Goal: Task Accomplishment & Management: Manage account settings

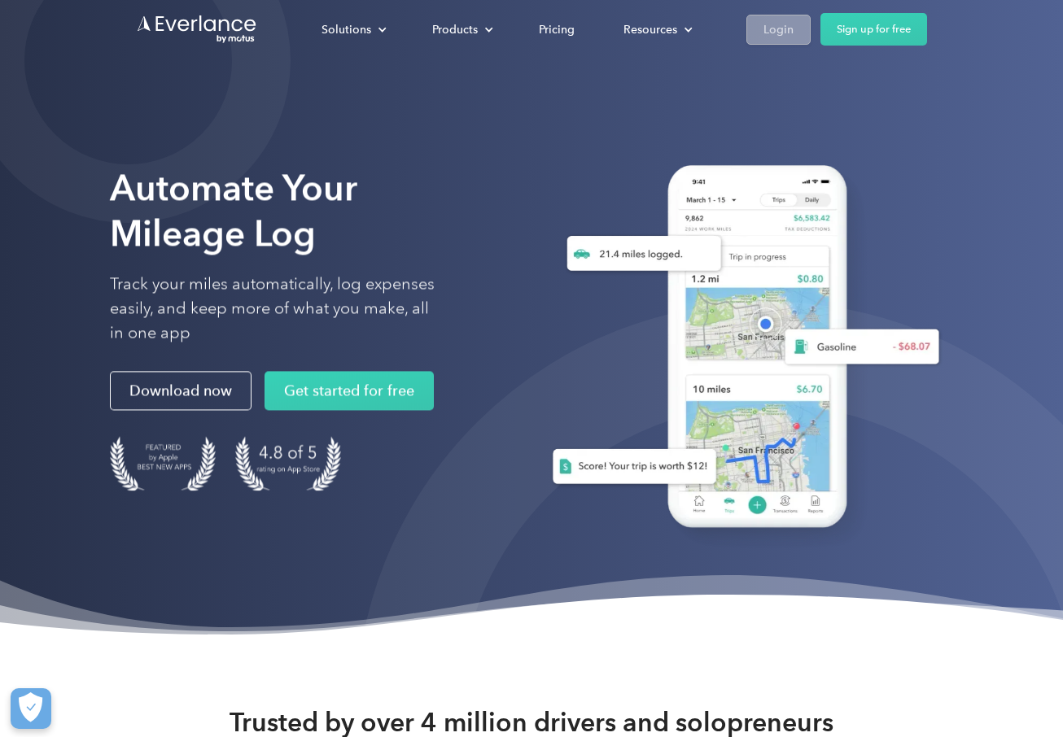
click at [776, 28] on div "Login" at bounding box center [778, 30] width 30 height 20
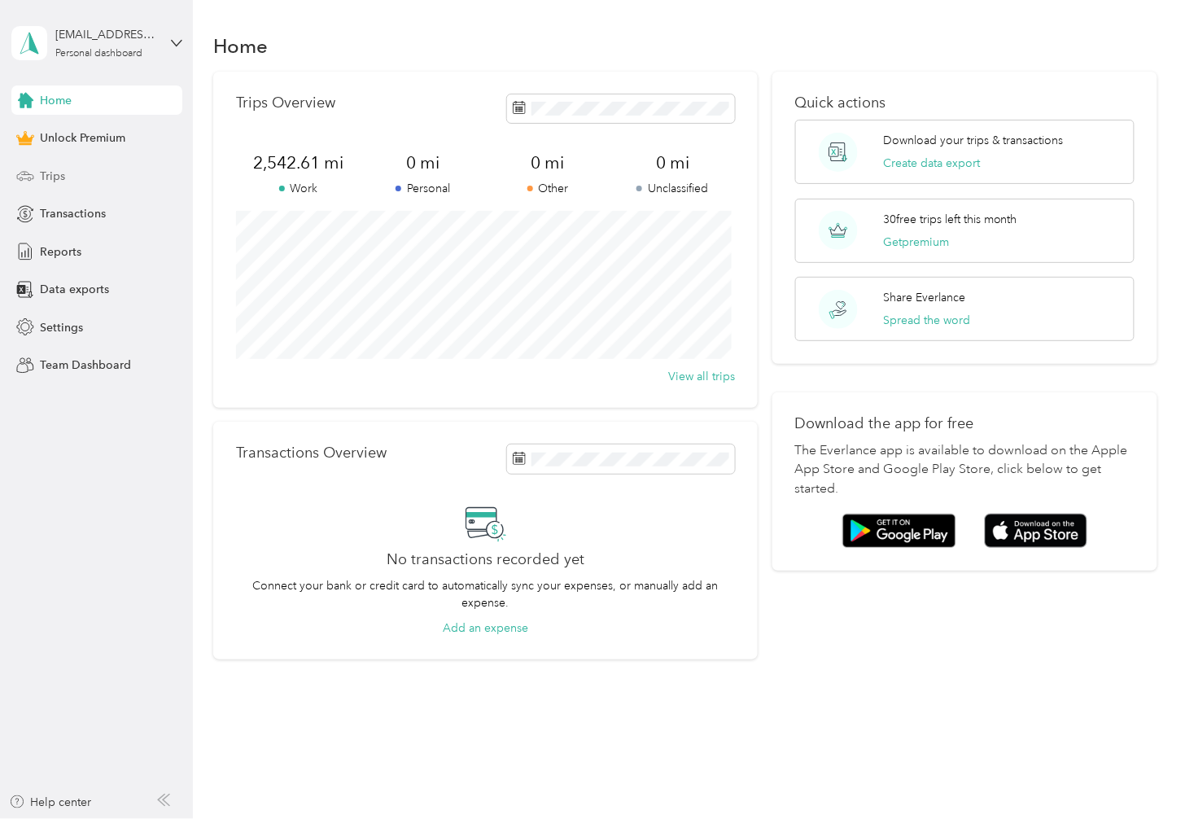
click at [55, 172] on span "Trips" at bounding box center [52, 176] width 25 height 17
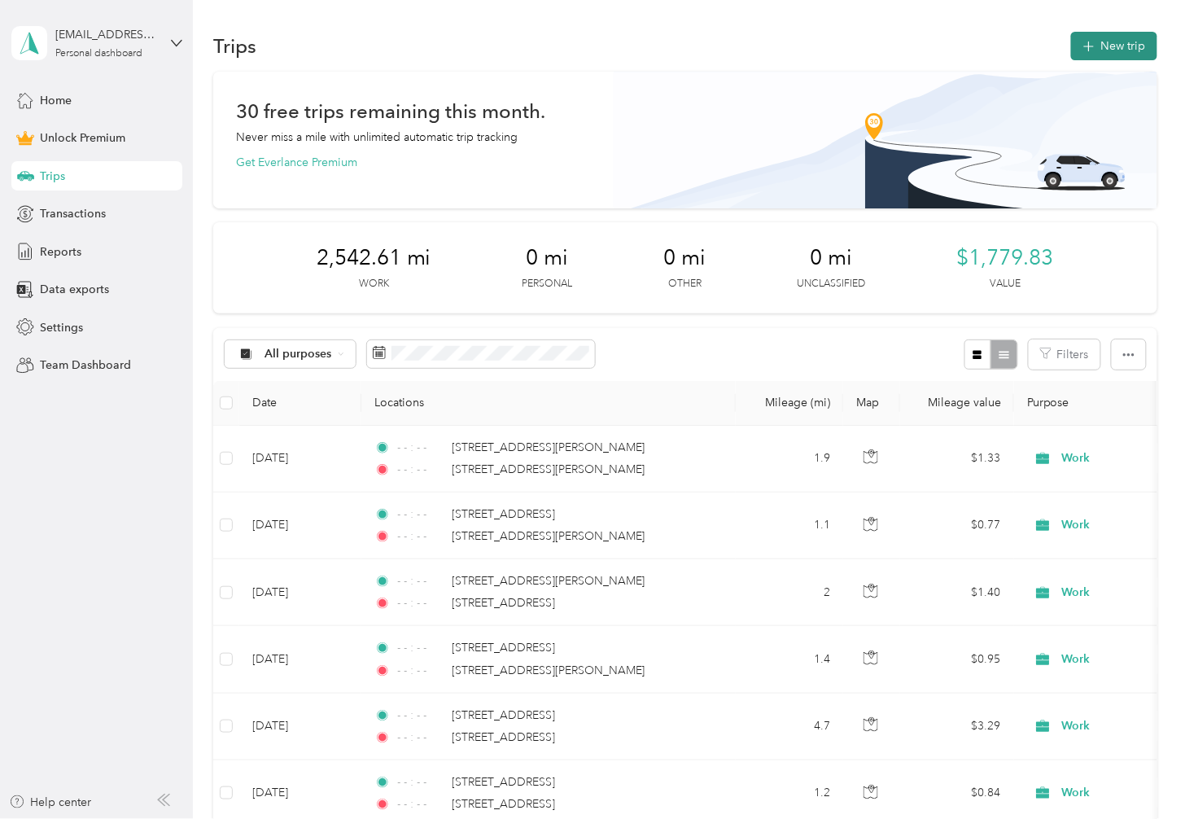
click at [1113, 50] on button "New trip" at bounding box center [1114, 46] width 86 height 28
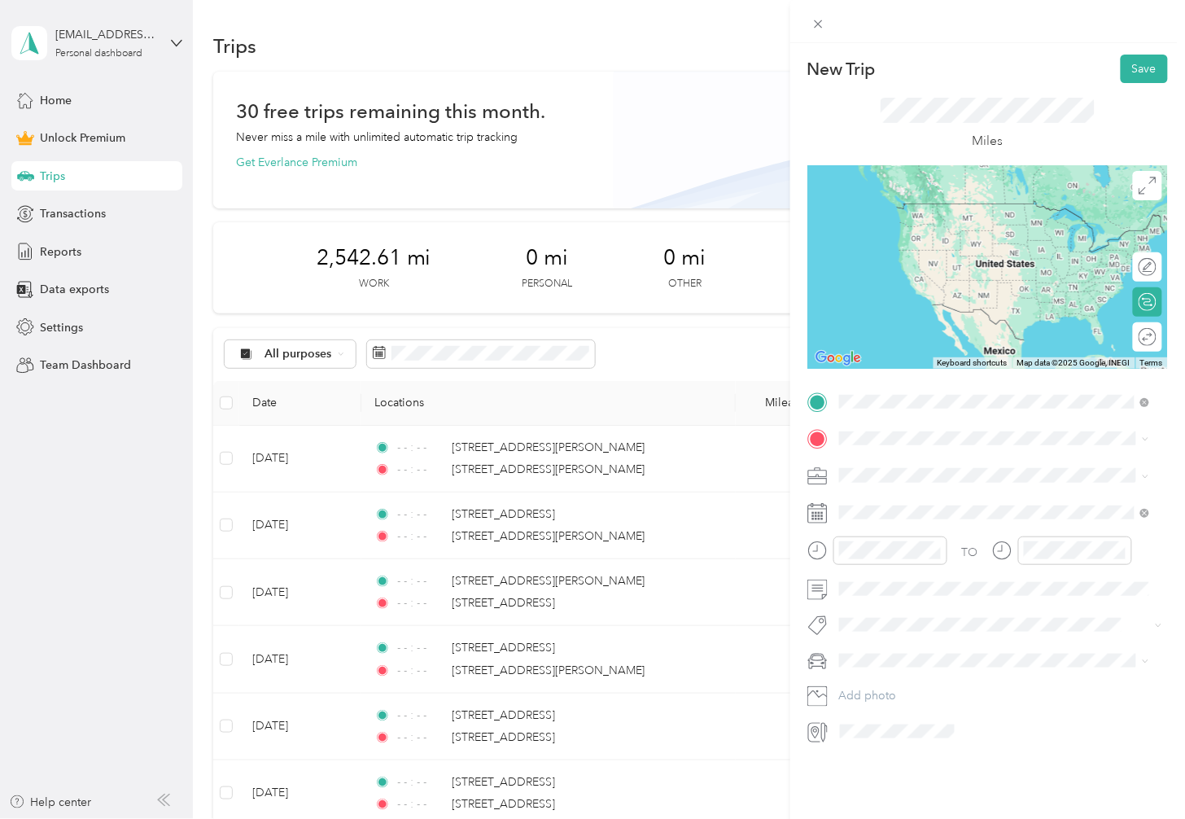
click at [983, 464] on span "740 South Tyndall Parkway Panama City, Florida 32404, United States" at bounding box center [996, 460] width 253 height 15
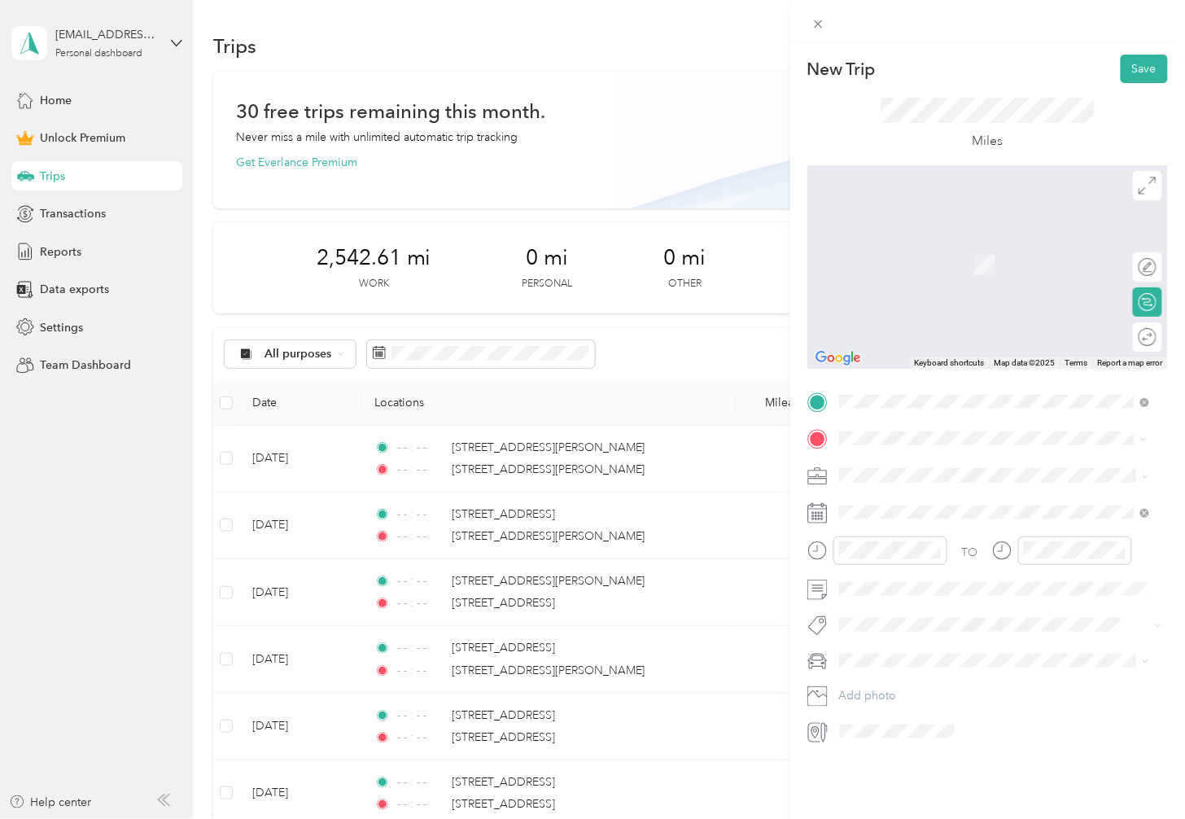
click at [932, 504] on span "111 Abigail Lane Panama City, Florida 32404, United States" at bounding box center [996, 497] width 253 height 15
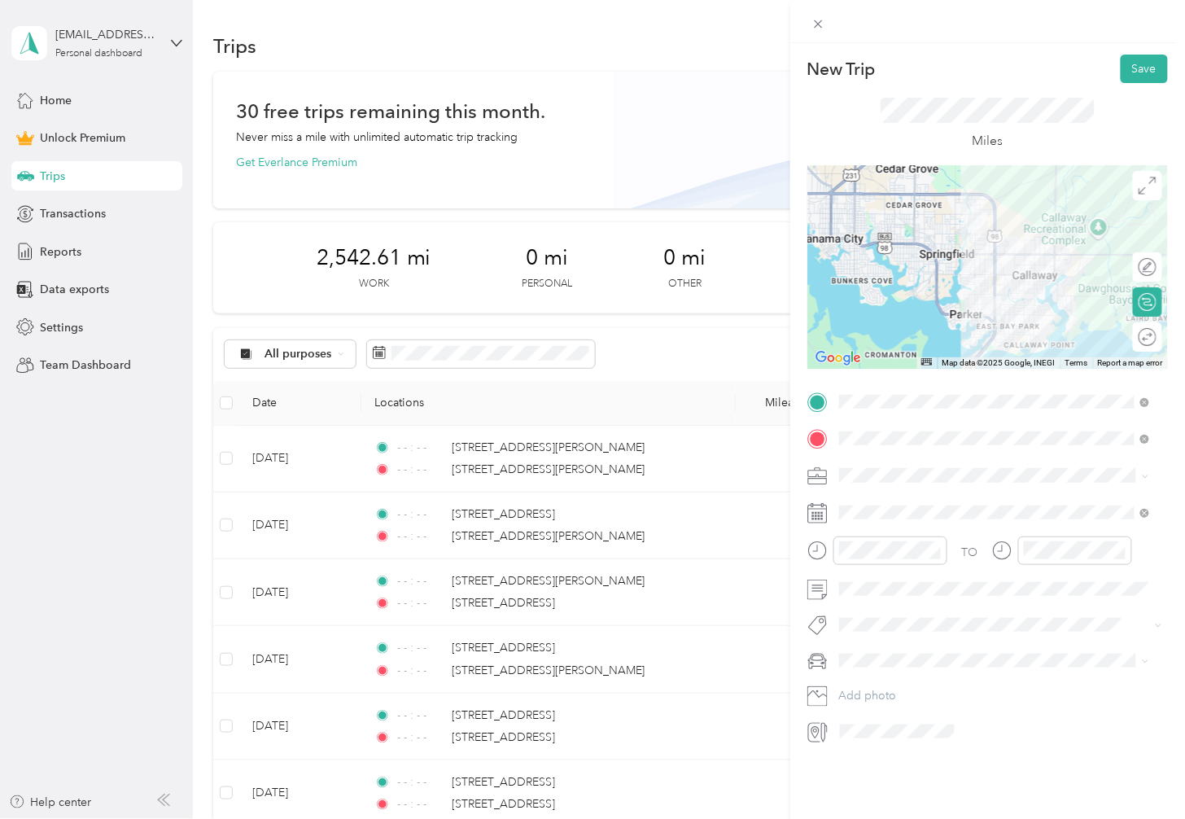
click at [867, 502] on div "Work" at bounding box center [994, 495] width 299 height 17
click at [937, 548] on icon "close-circle" at bounding box center [935, 549] width 11 height 11
click at [1121, 548] on icon "close-circle" at bounding box center [1120, 549] width 11 height 11
click at [1135, 338] on div at bounding box center [1139, 337] width 34 height 17
click at [1129, 70] on button "Save" at bounding box center [1143, 69] width 47 height 28
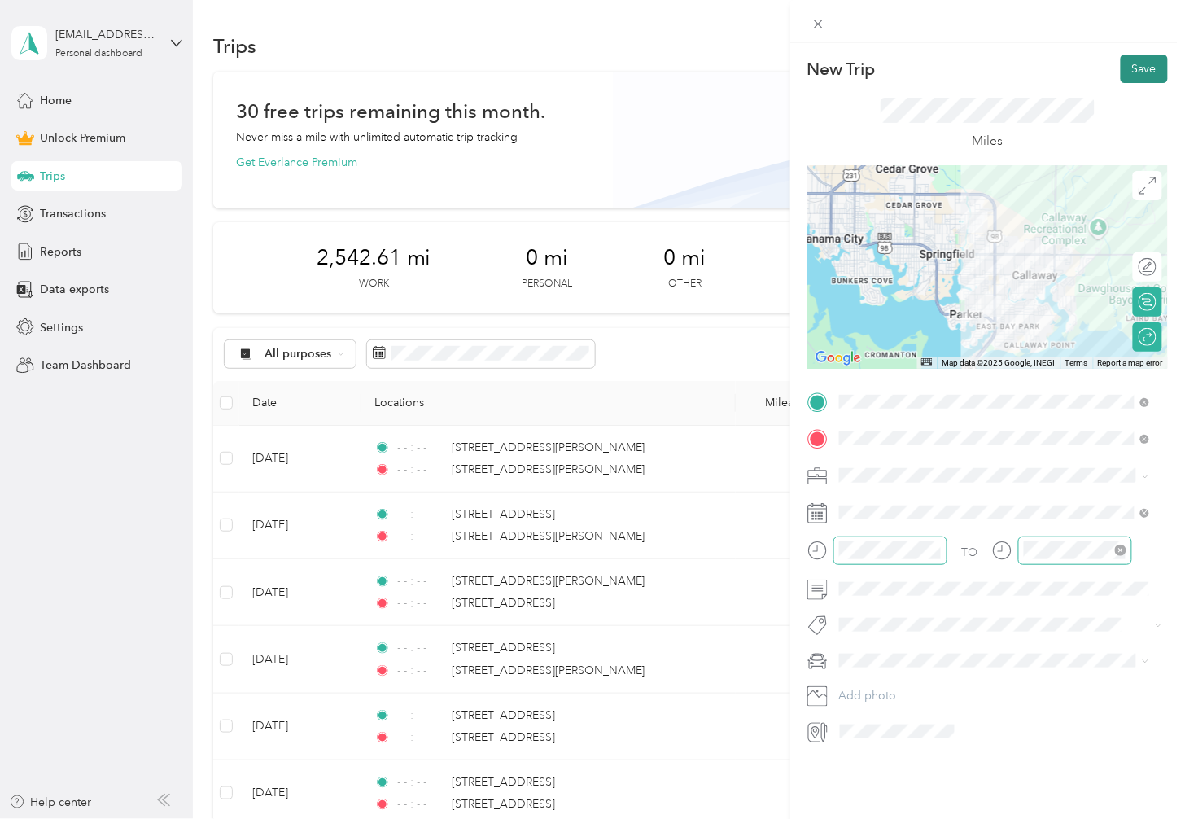
click at [1133, 65] on button "Save" at bounding box center [1143, 69] width 47 height 28
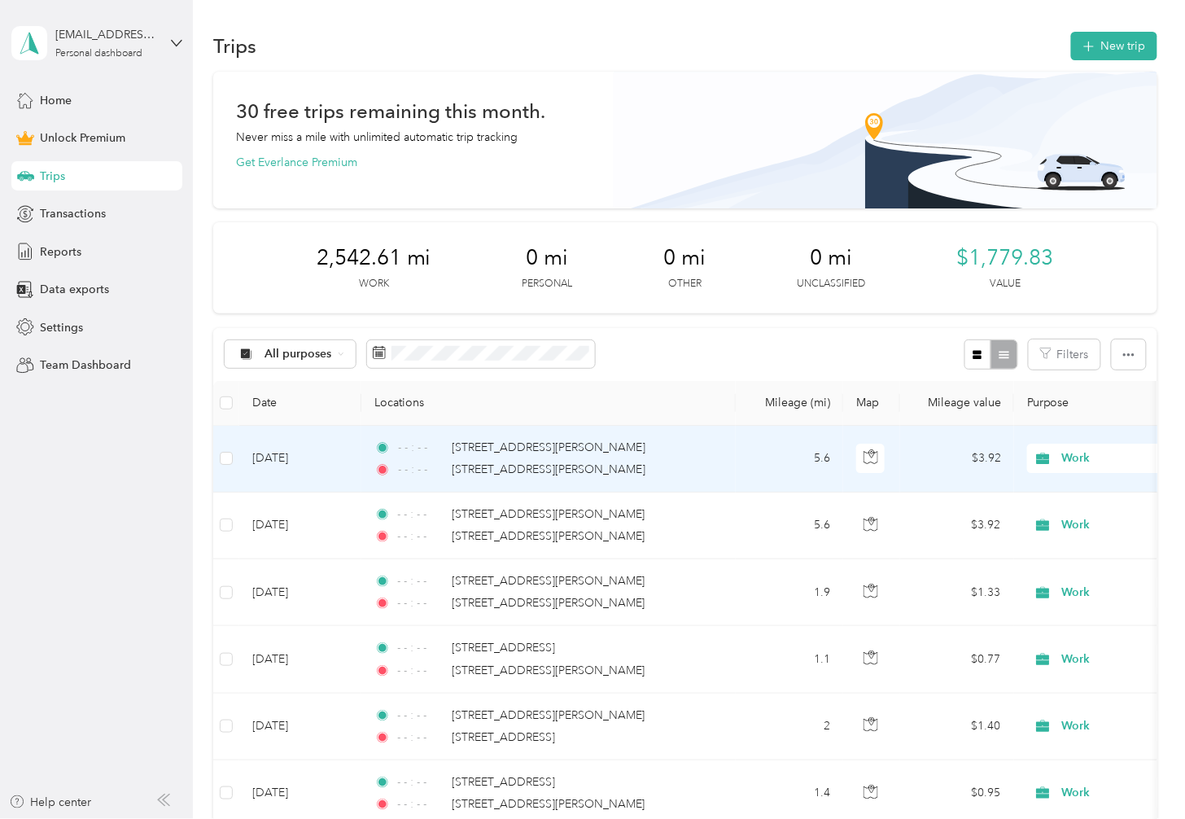
click at [652, 469] on div "- - : - - 111 Abigail Lane, Panama City" at bounding box center [545, 470] width 342 height 18
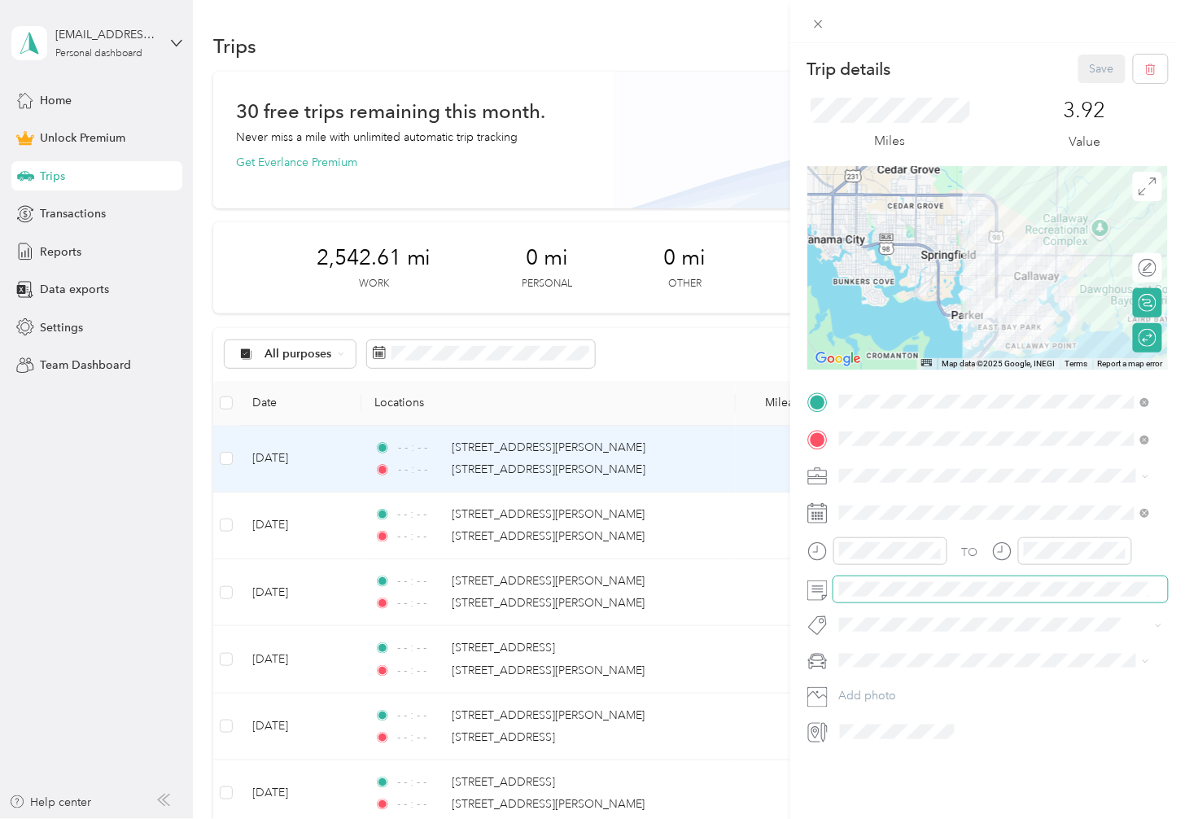
click at [797, 595] on form "Trip details Save This trip cannot be edited because it is either under review,…" at bounding box center [987, 400] width 395 height 690
click at [1093, 65] on button "Save" at bounding box center [1101, 69] width 47 height 28
